Goal: Check status: Check status

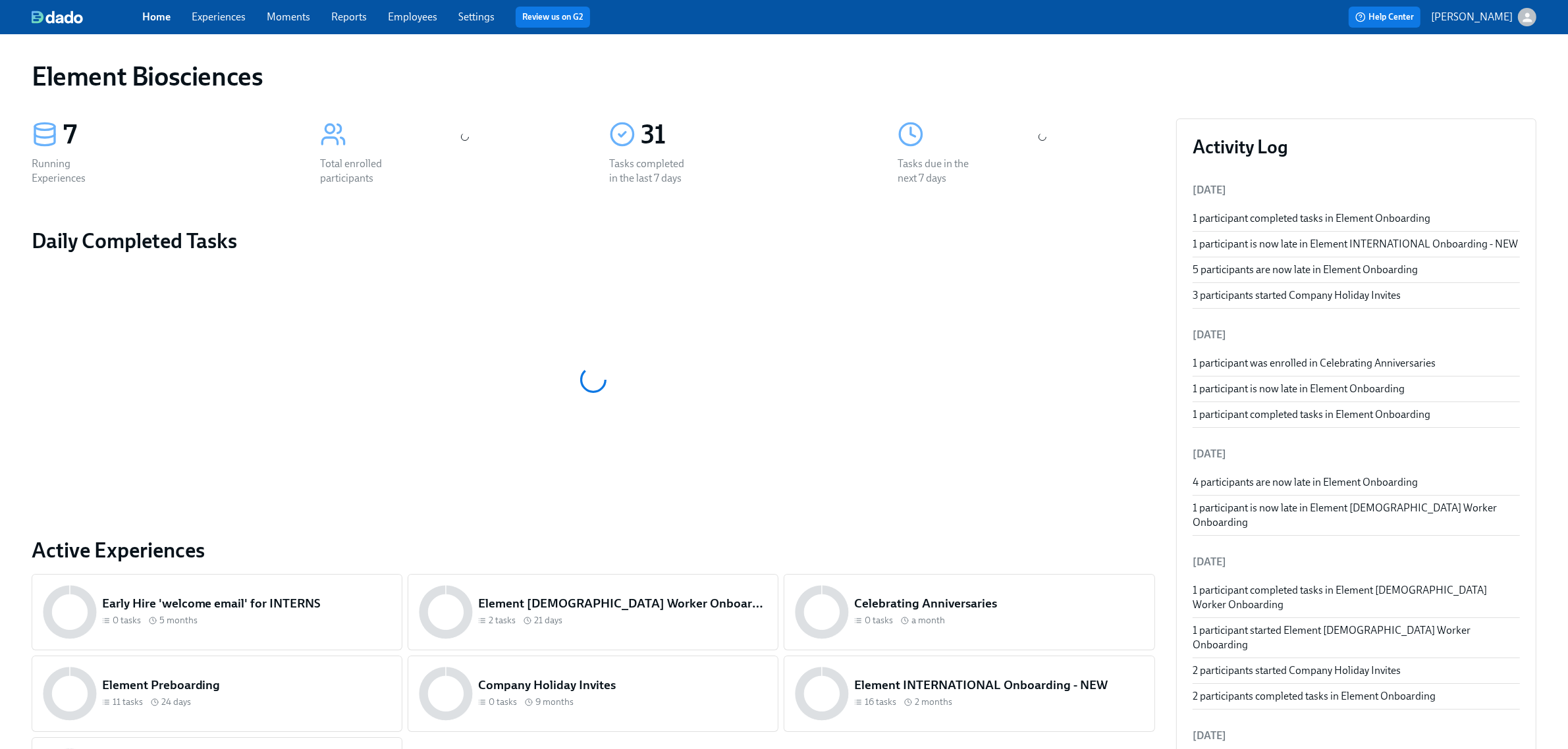
click at [198, 12] on link "Experiences" at bounding box center [218, 17] width 54 height 13
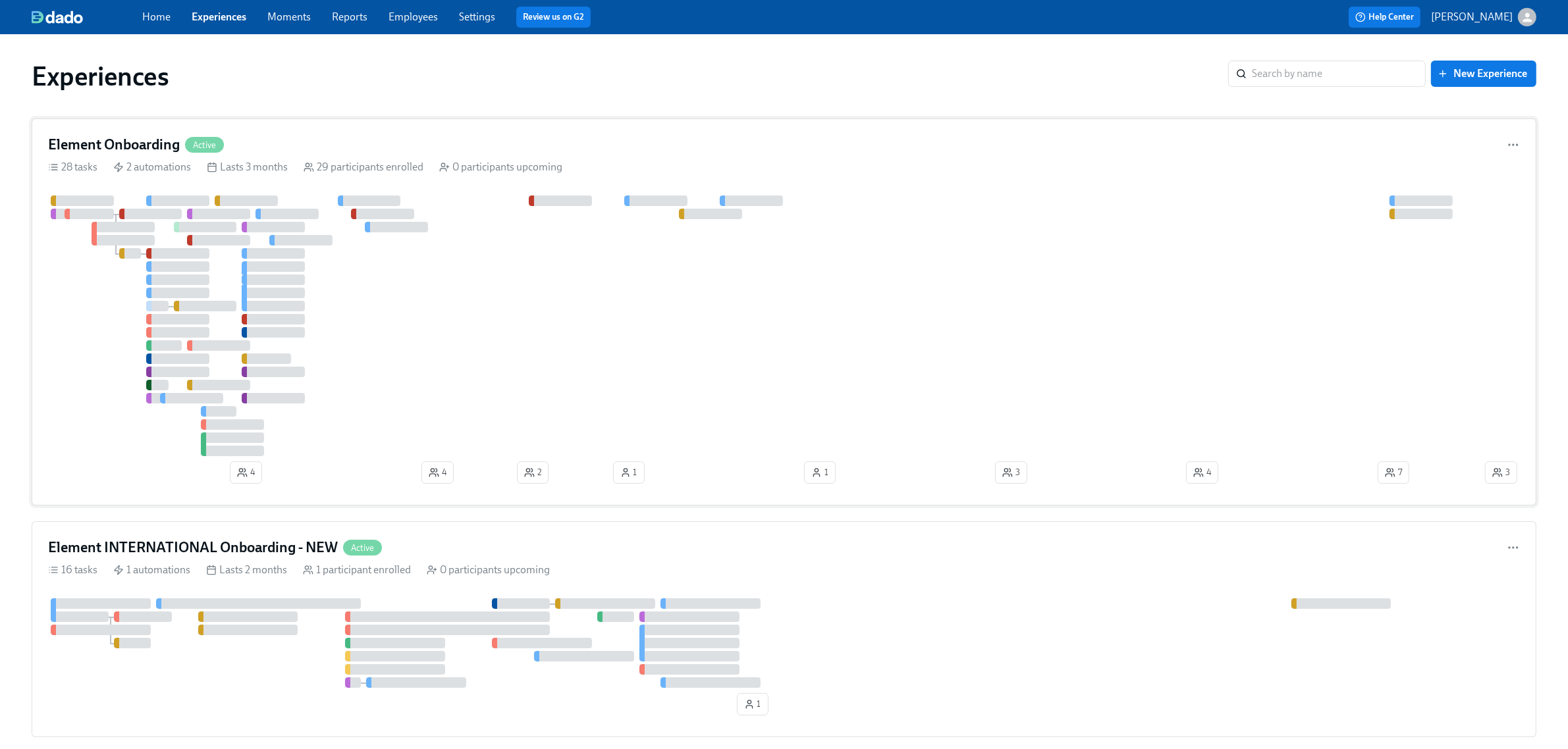
click at [613, 336] on div at bounding box center [765, 326] width 1435 height 261
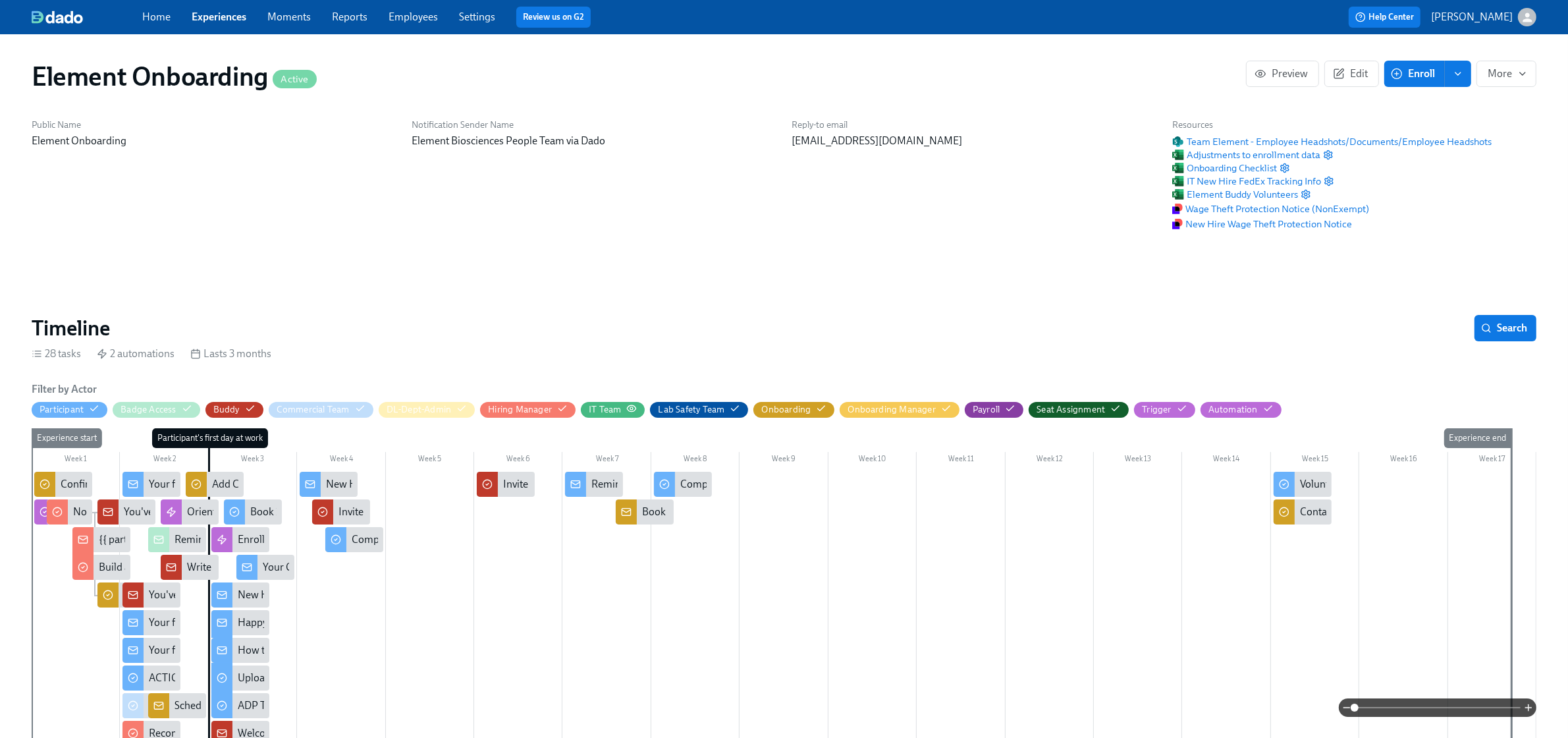
scroll to position [0, 15395]
click at [628, 412] on icon "button" at bounding box center [632, 408] width 11 height 11
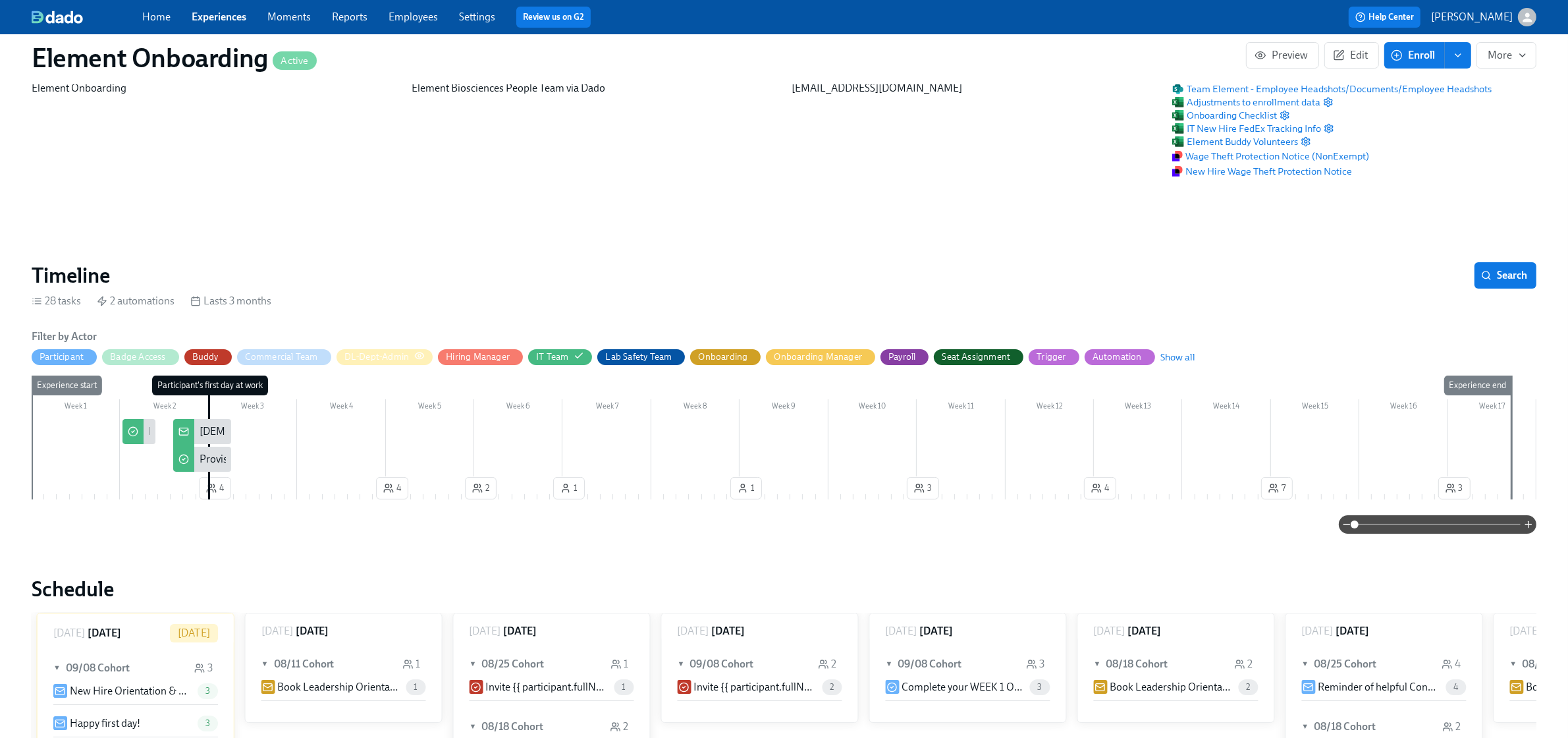
scroll to position [82, 0]
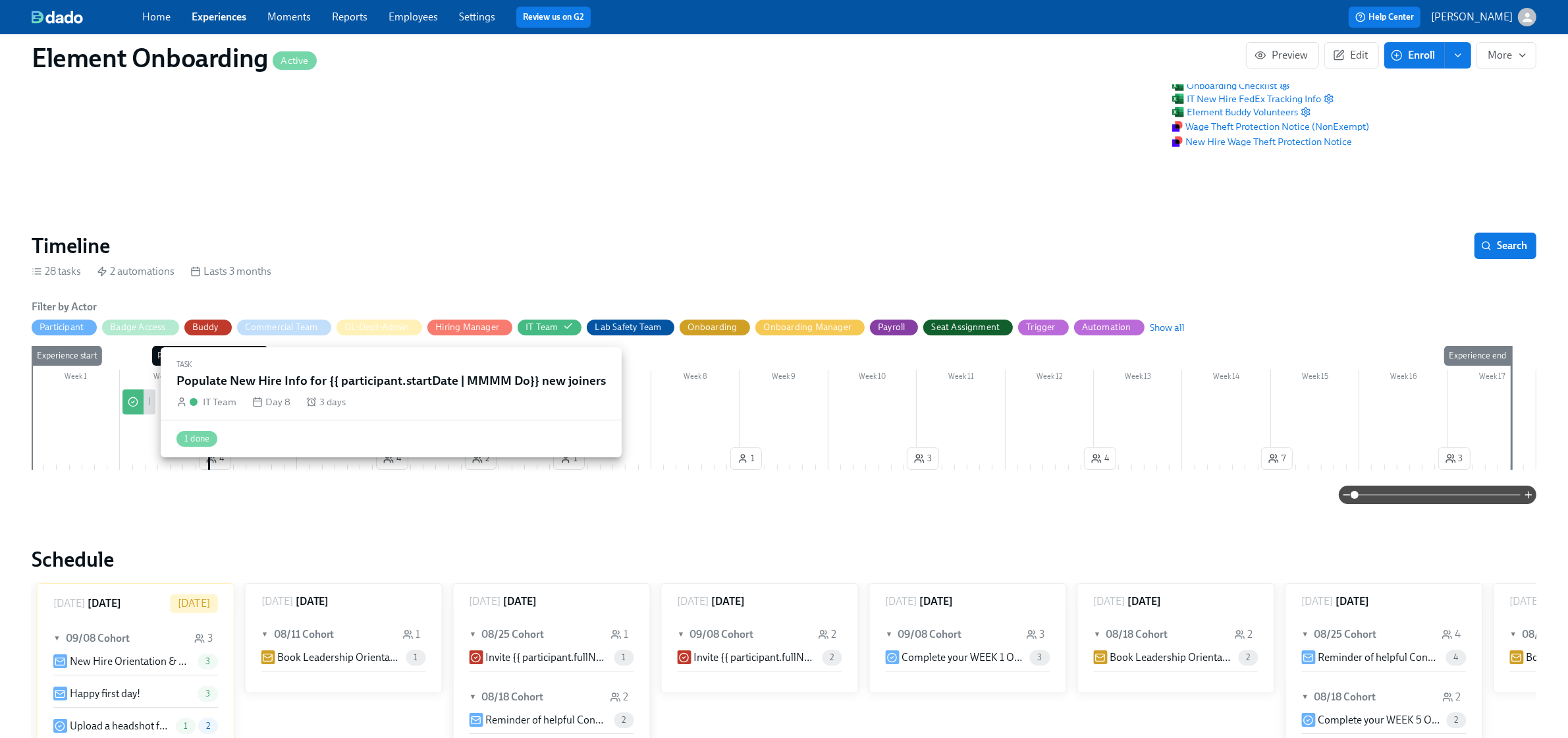
click at [143, 409] on div "Populate New Hire Info for {{ participant.startDate | MMMM Do}} new joiners" at bounding box center [139, 402] width 33 height 25
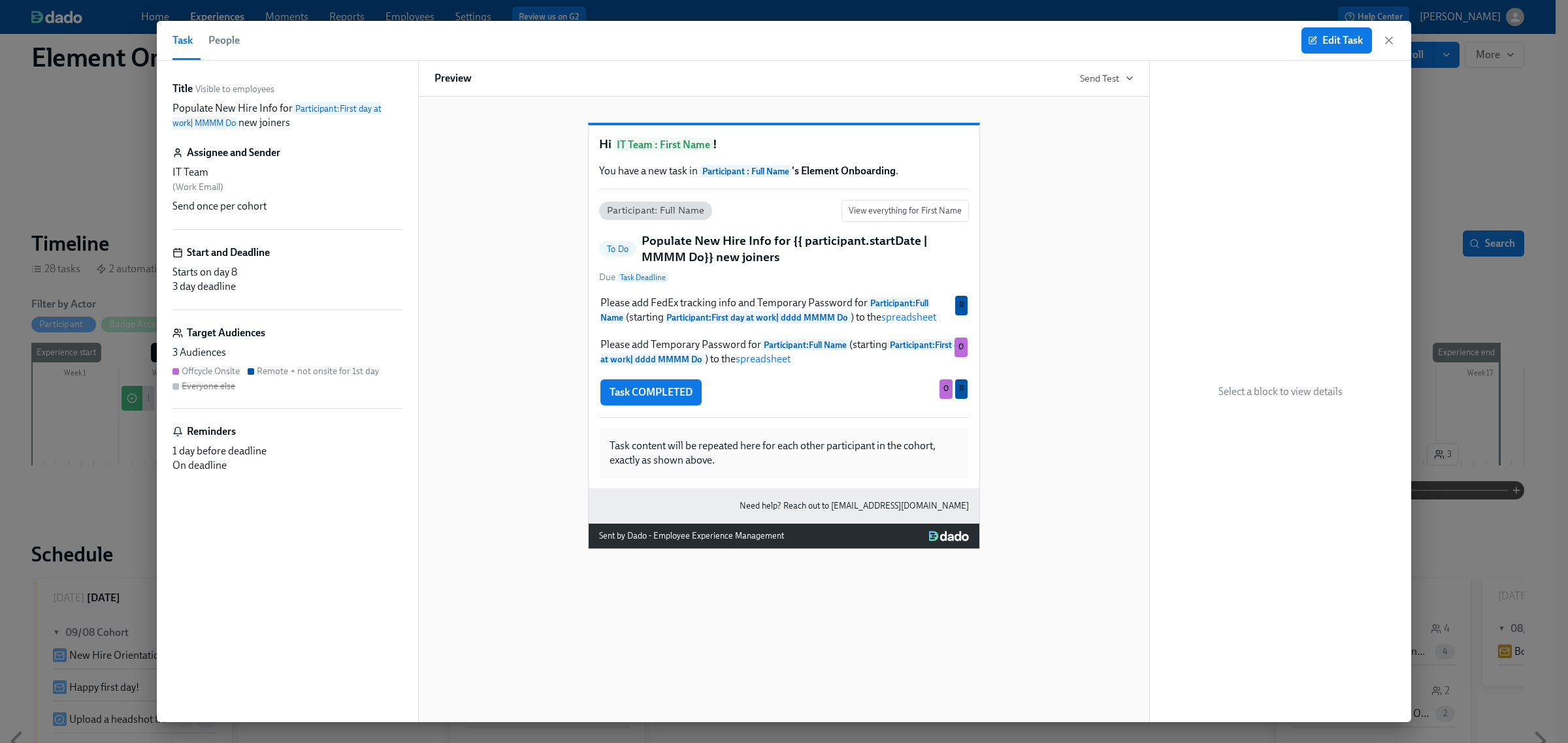
click at [1384, 40] on icon "button" at bounding box center [1389, 41] width 13 height 13
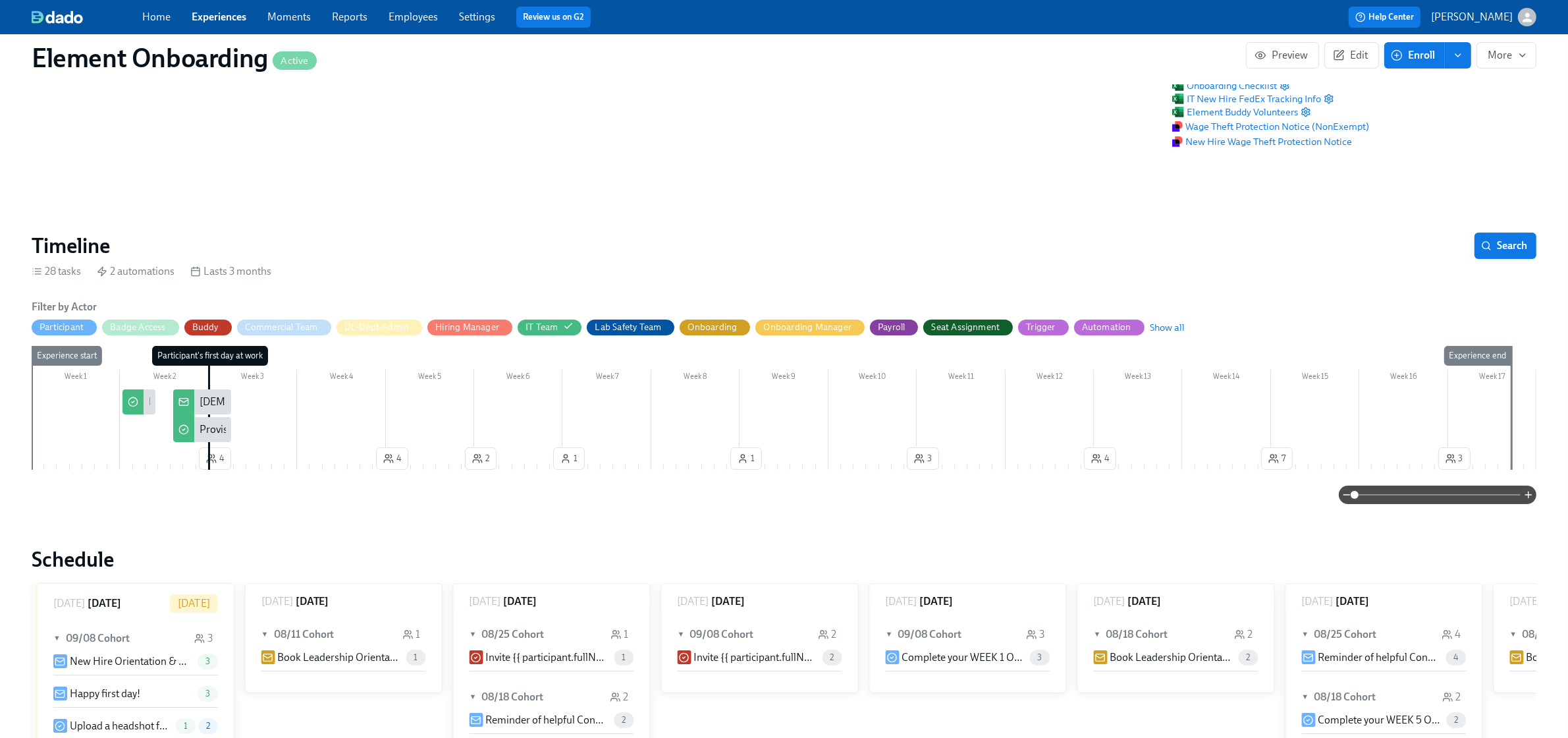
click at [214, 403] on div "Contingent Worker Conversion: {{ participant.fullName }}, starting {{ participa…" at bounding box center [464, 402] width 529 height 15
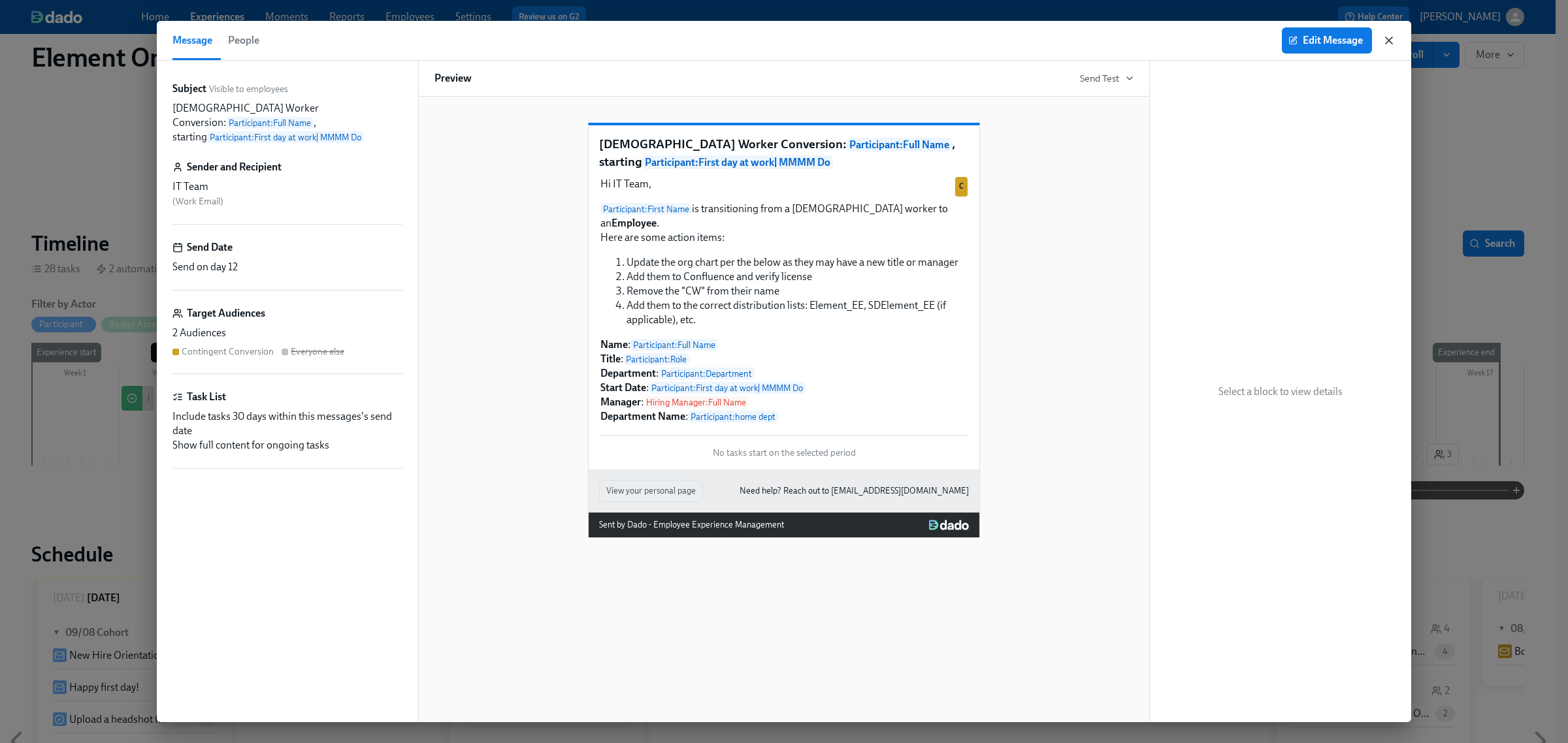
click at [1387, 43] on icon "button" at bounding box center [1389, 41] width 7 height 7
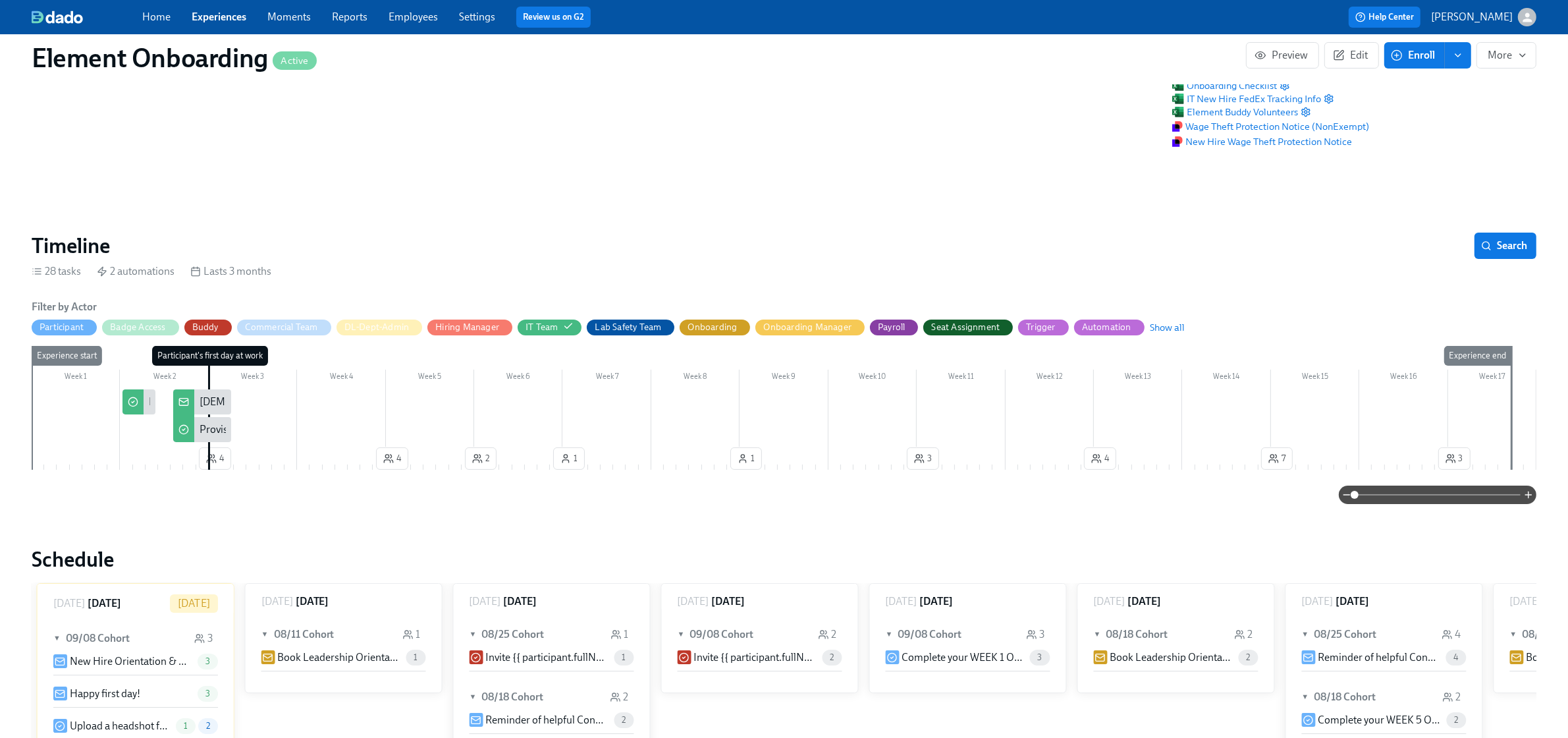
click at [229, 7] on div "Home Experiences Moments Reports Employees Settings Review us on G2" at bounding box center [491, 17] width 698 height 21
click at [225, 14] on link "Experiences" at bounding box center [219, 17] width 55 height 13
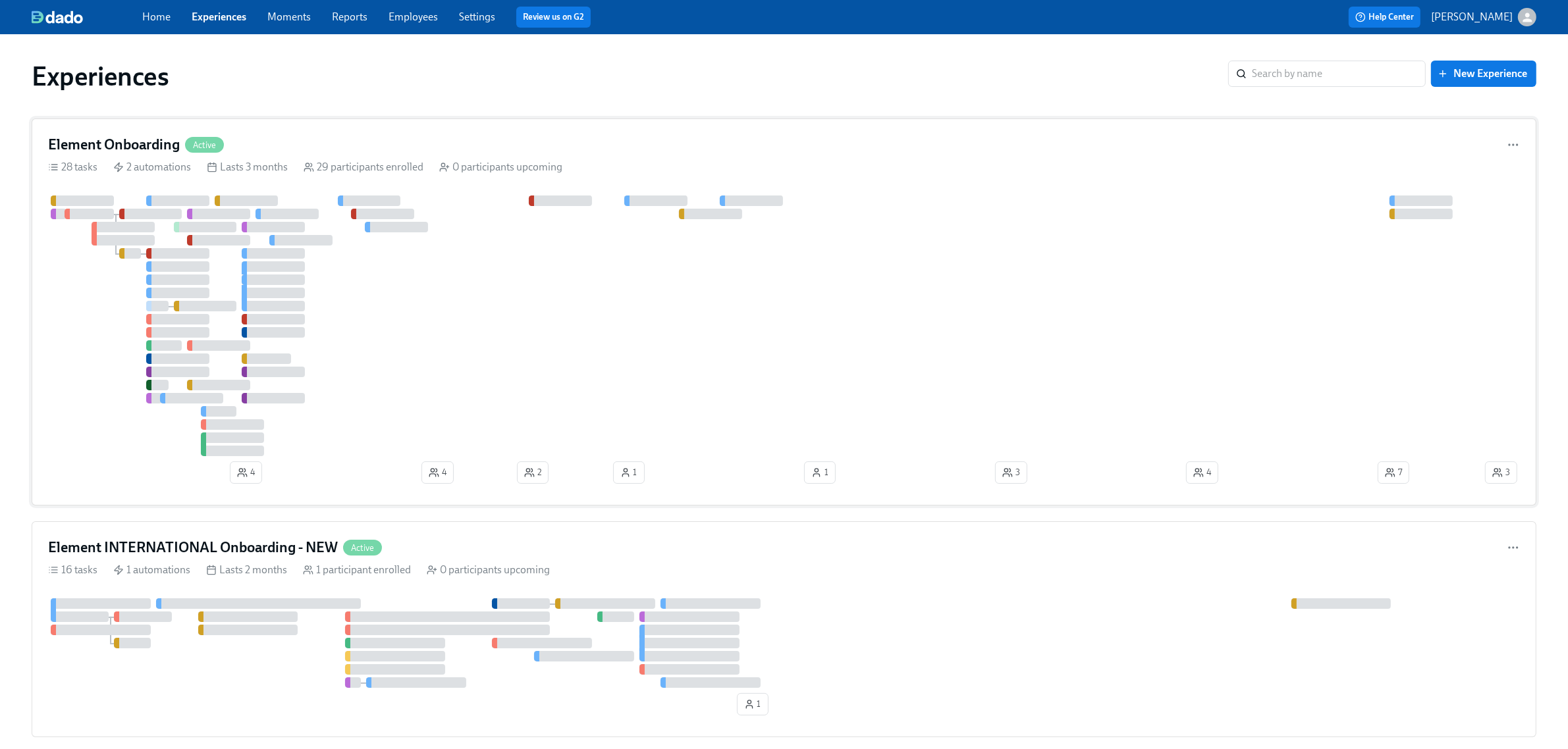
click at [479, 349] on div at bounding box center [765, 326] width 1435 height 261
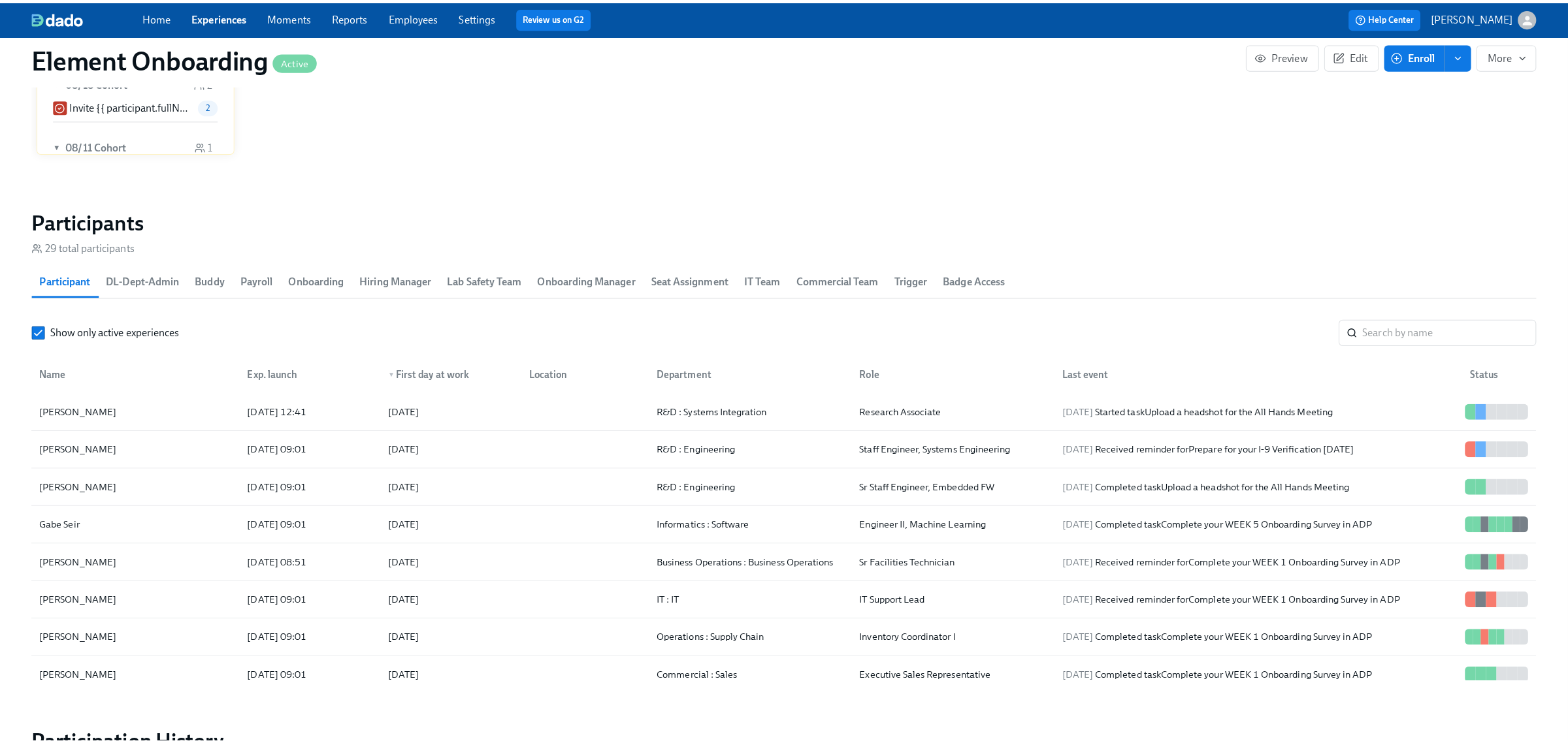
scroll to position [1388, 0]
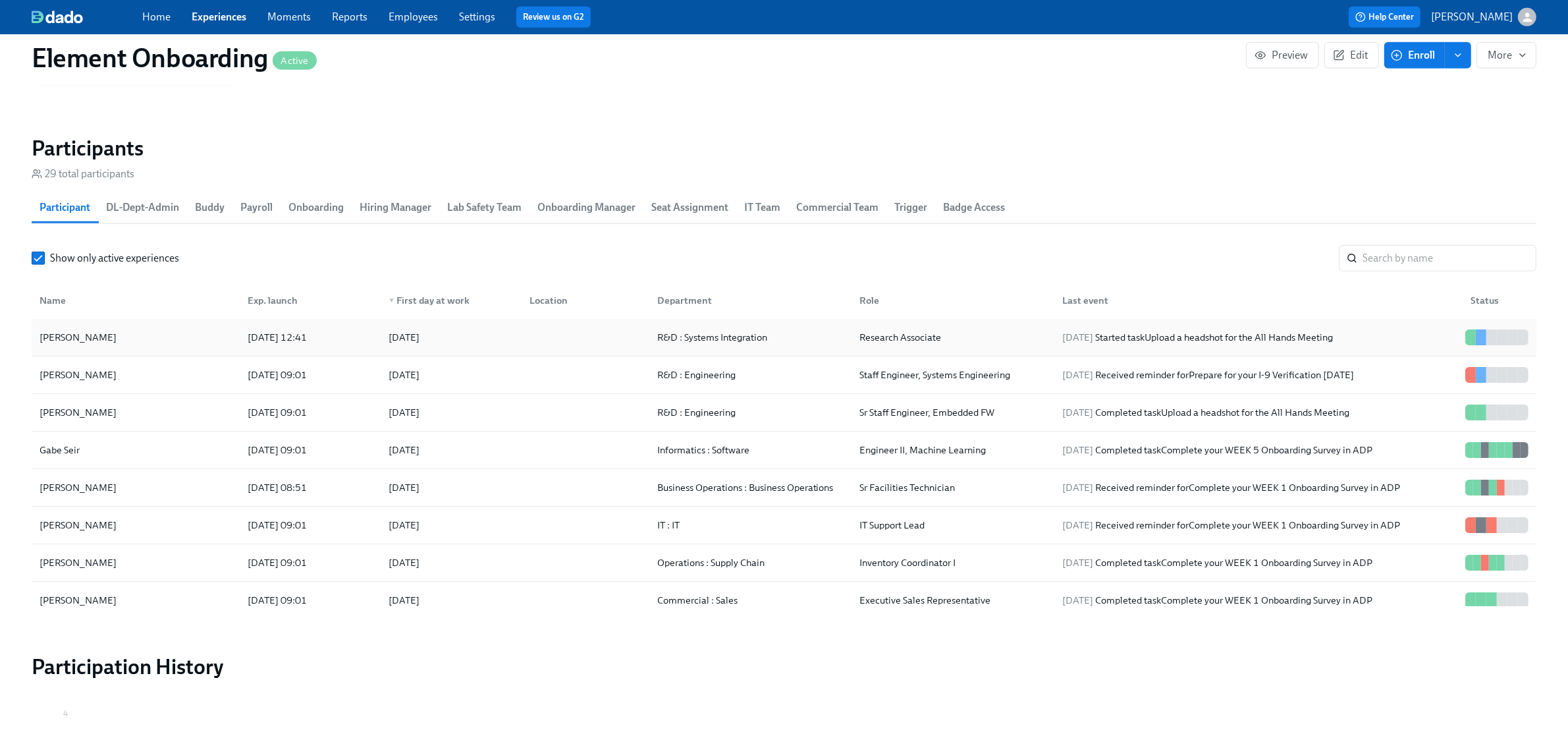
click at [194, 332] on div "Pazinah Bhadha" at bounding box center [135, 337] width 203 height 26
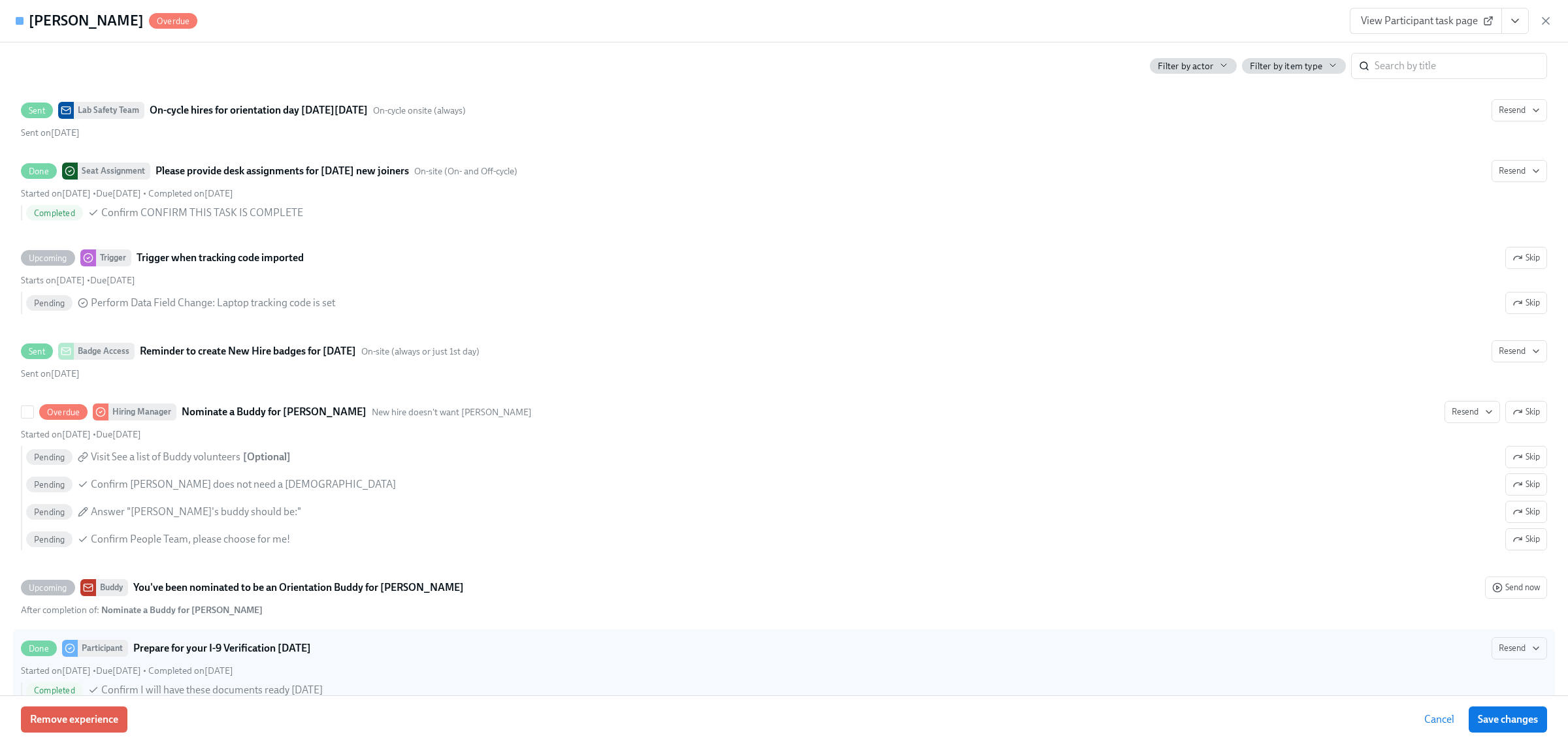
scroll to position [1061, 0]
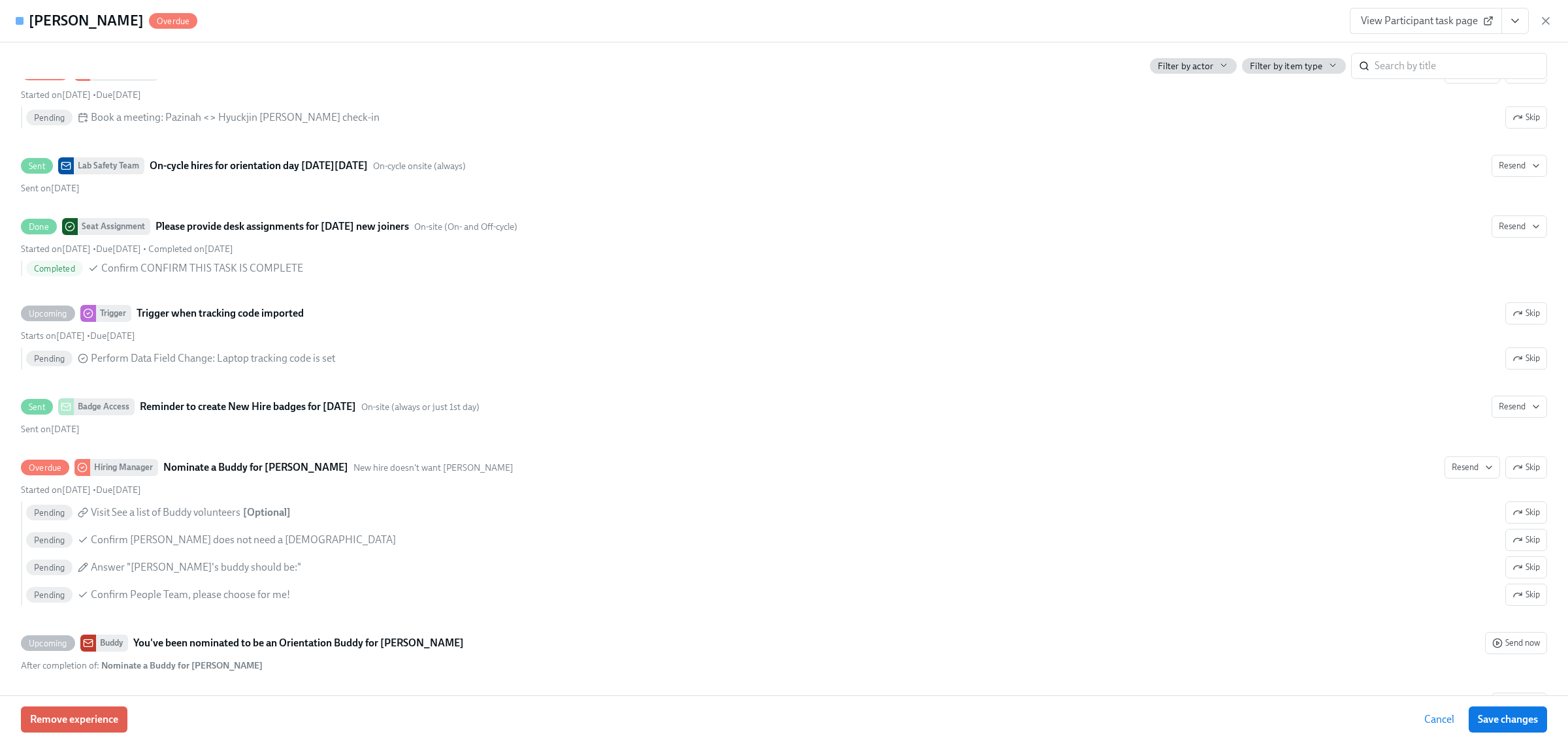
click at [1452, 19] on span "View Participant task page" at bounding box center [1426, 21] width 130 height 13
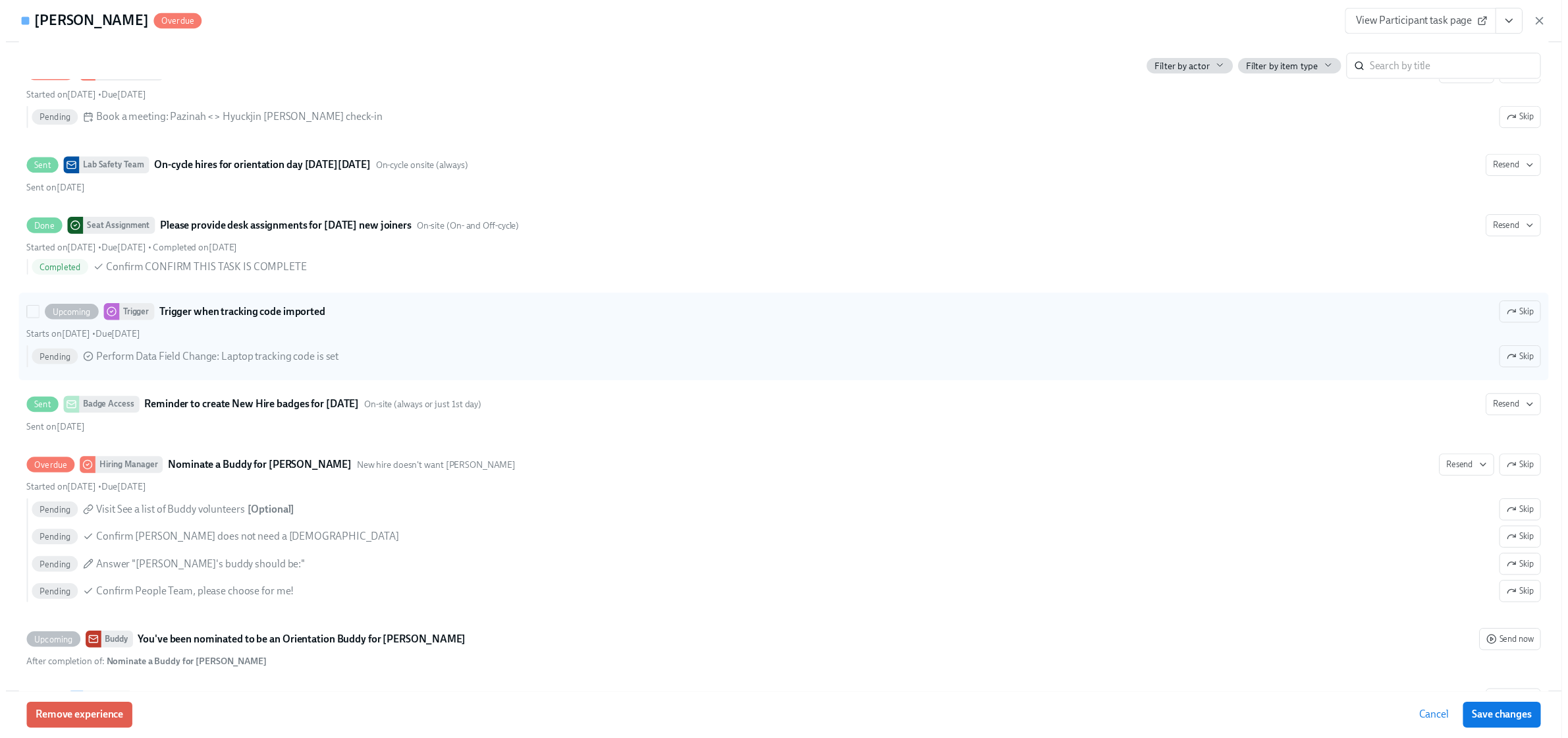
scroll to position [329, 0]
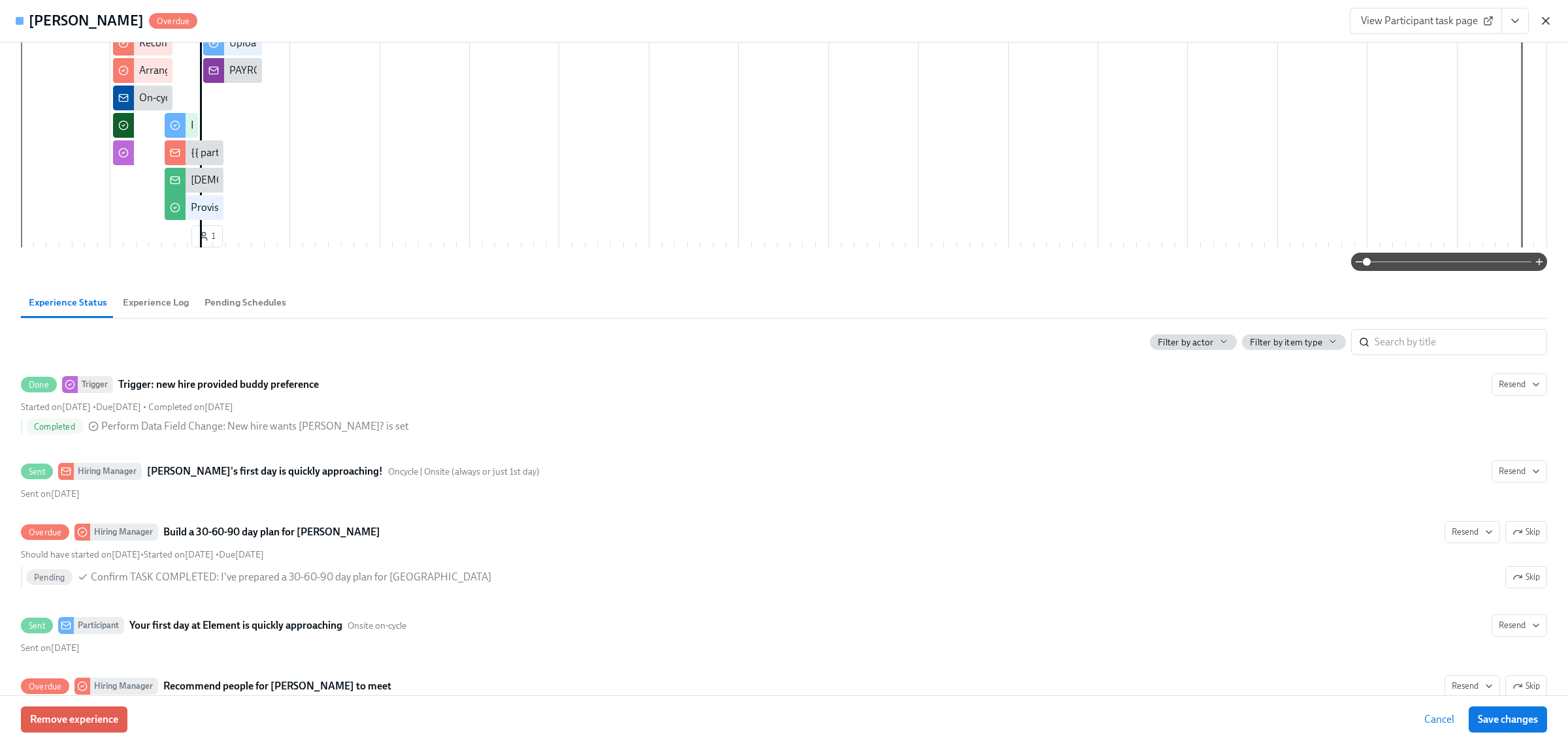
click at [1546, 18] on icon "button" at bounding box center [1546, 21] width 13 height 13
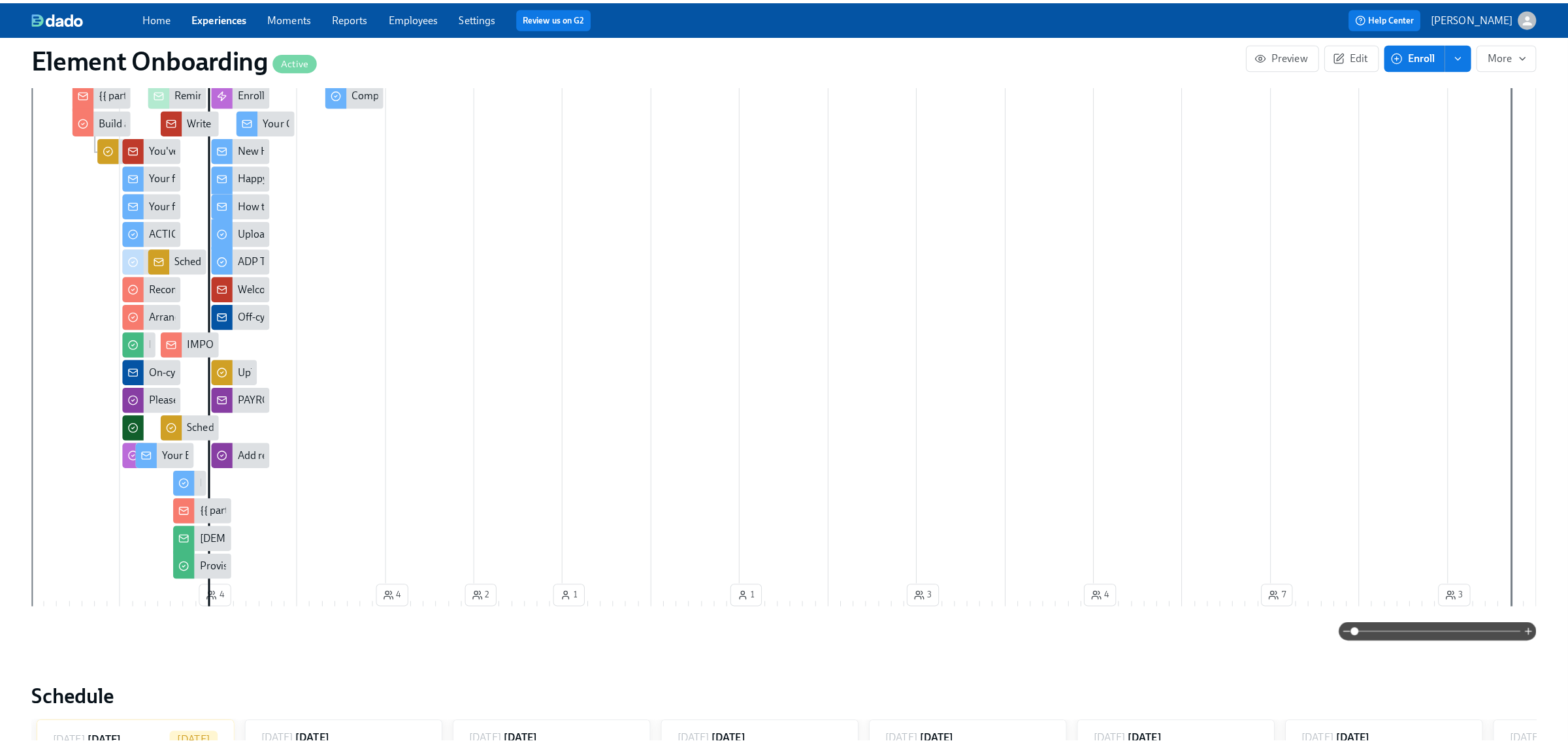
scroll to position [163, 0]
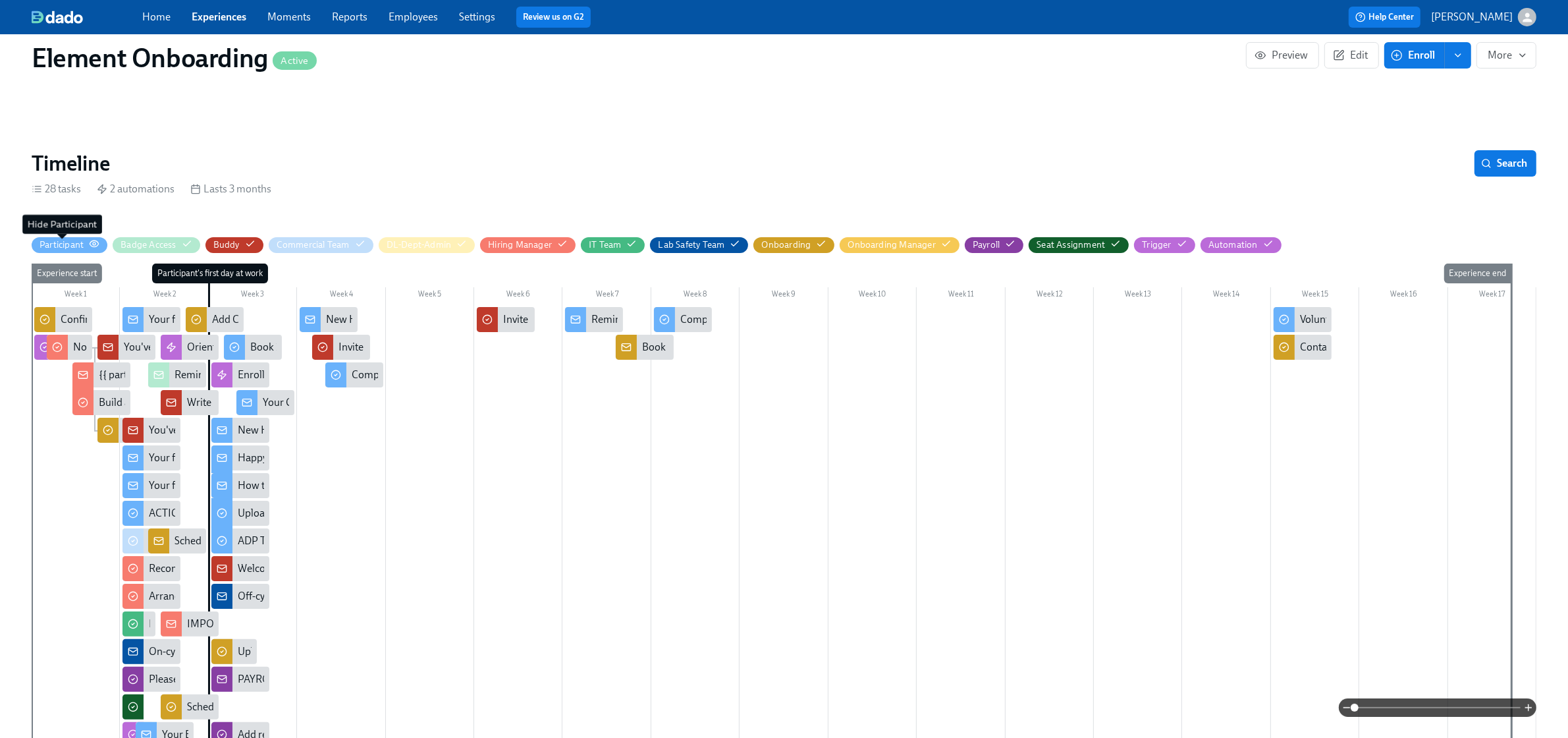
click at [91, 245] on icon "button" at bounding box center [94, 244] width 11 height 11
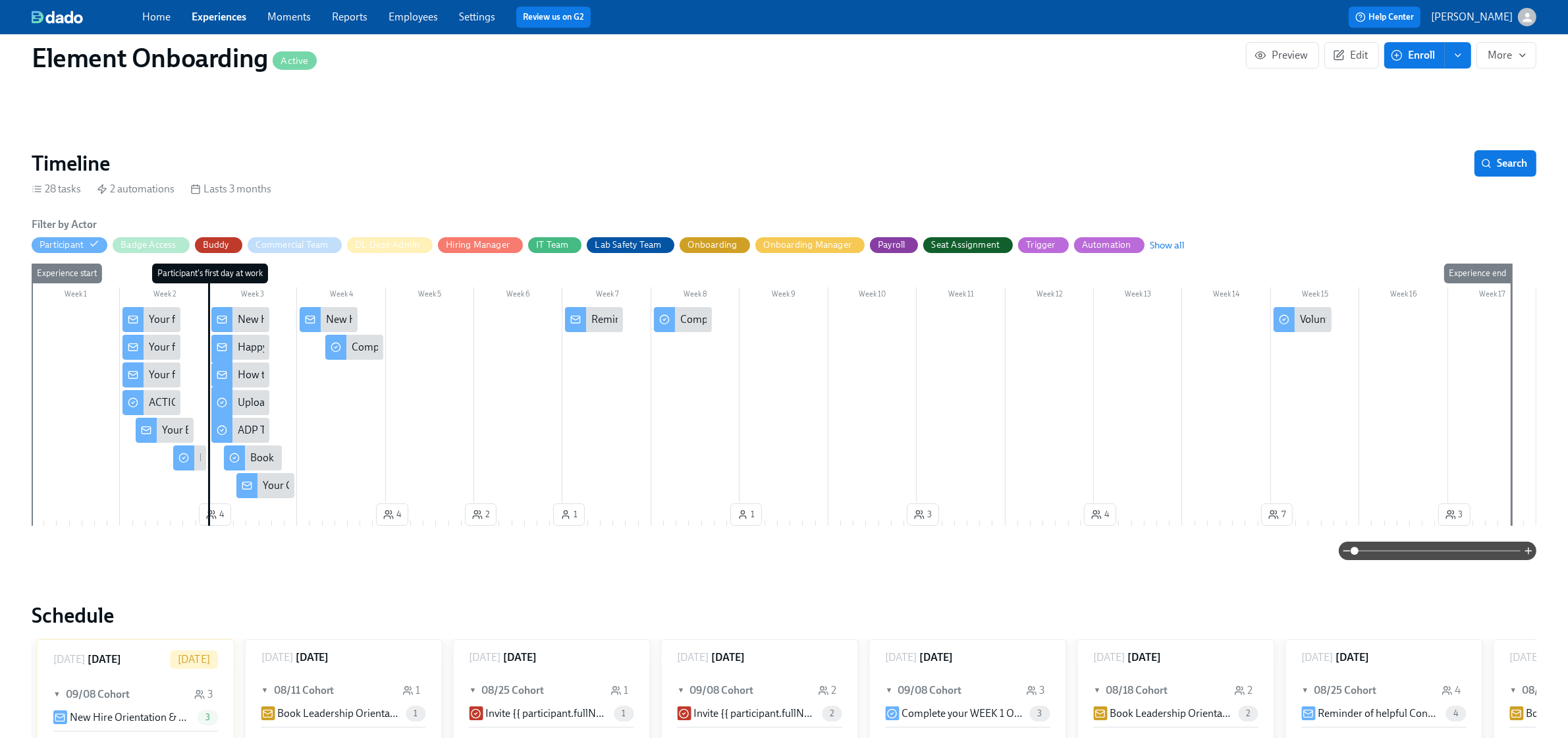
click at [166, 426] on div "Your Element Laptop Shipping Details" at bounding box center [247, 430] width 170 height 15
